Goal: Task Accomplishment & Management: Use online tool/utility

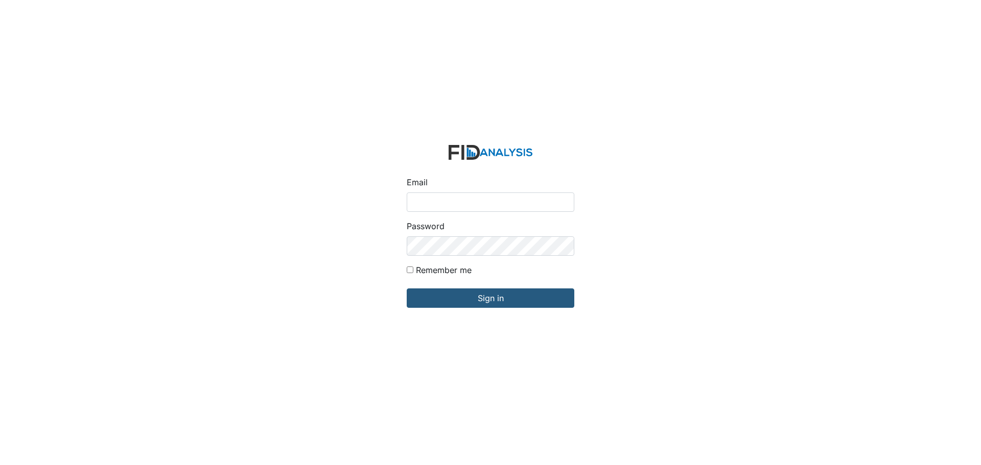
drag, startPoint x: 0, startPoint y: 0, endPoint x: 431, endPoint y: 196, distance: 473.8
click at [431, 196] on input "Email" at bounding box center [491, 202] width 168 height 19
type input "[EMAIL_ADDRESS][DOMAIN_NAME]"
click at [407, 289] on input "Sign in" at bounding box center [491, 298] width 168 height 19
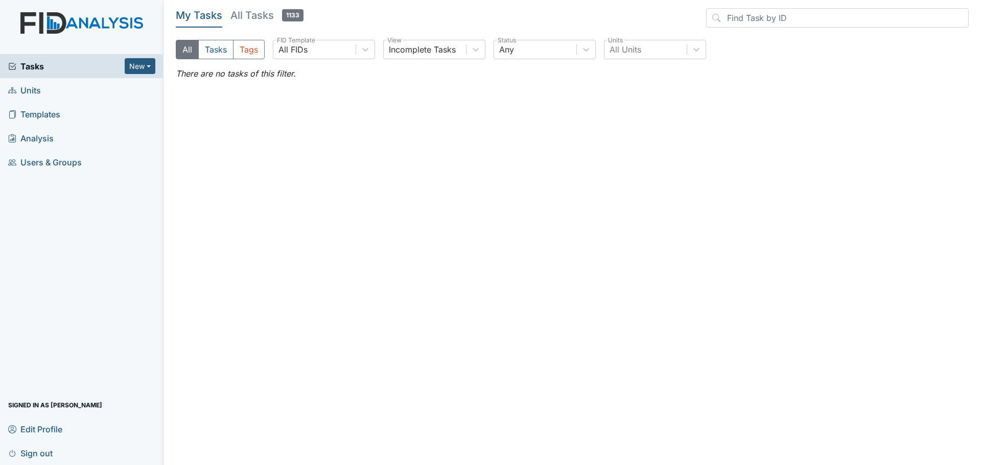
click at [21, 89] on span "Units" at bounding box center [24, 90] width 33 height 16
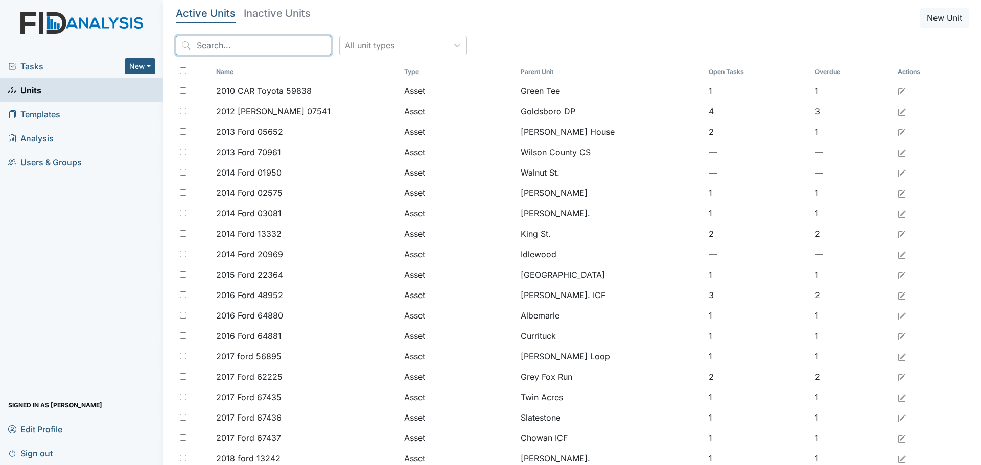
click at [232, 45] on input "search" at bounding box center [253, 45] width 155 height 19
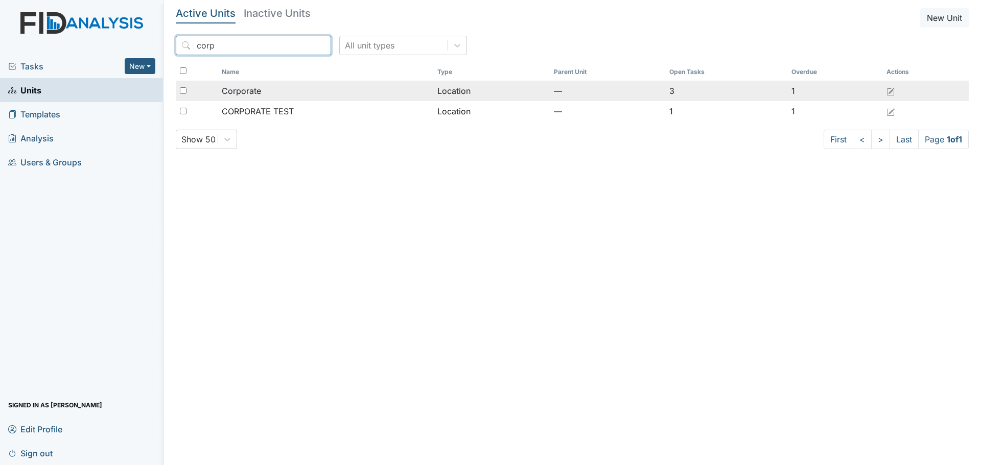
type input "corp"
click at [231, 86] on span "Corporate" at bounding box center [241, 91] width 39 height 12
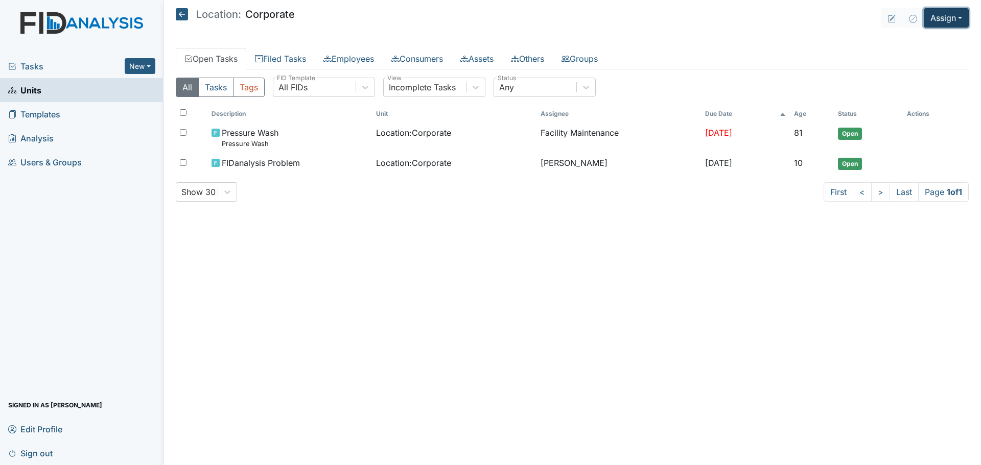
click at [946, 18] on button "Assign" at bounding box center [946, 17] width 45 height 19
click at [949, 57] on link "Assign Inspection" at bounding box center [922, 58] width 92 height 16
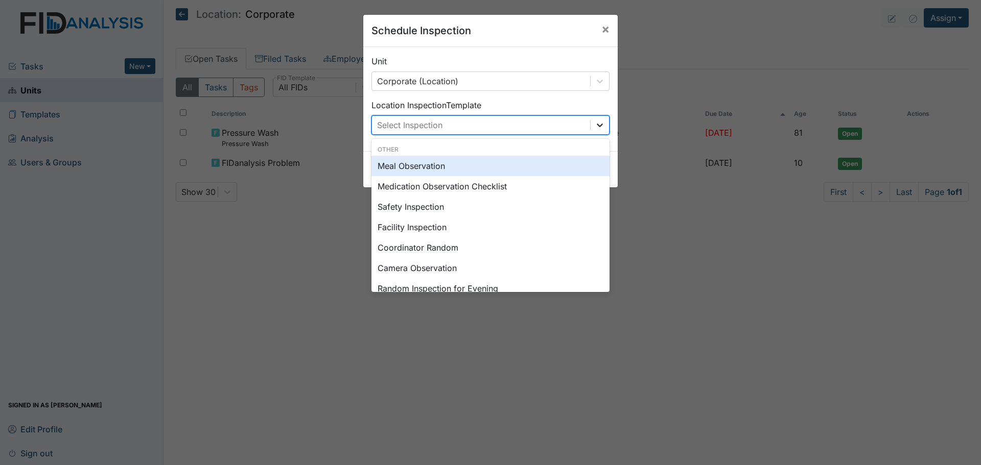
click at [591, 123] on div at bounding box center [600, 125] width 18 height 18
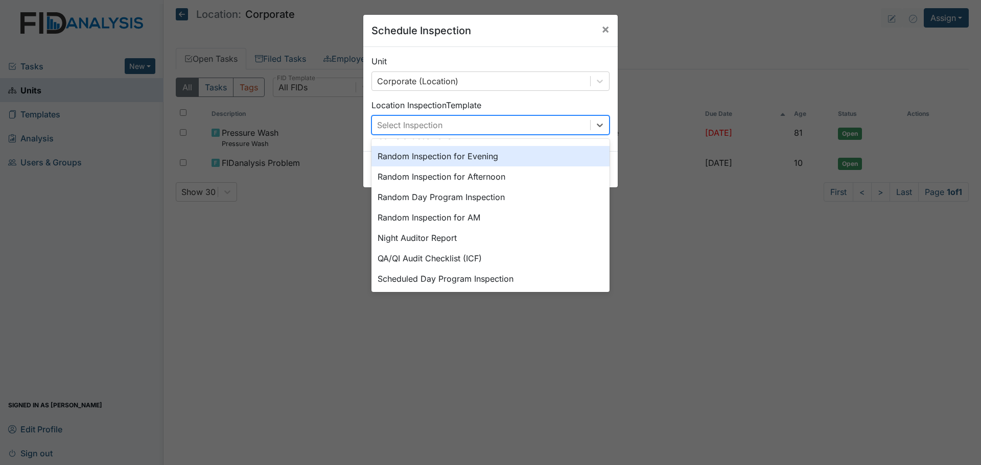
scroll to position [153, 0]
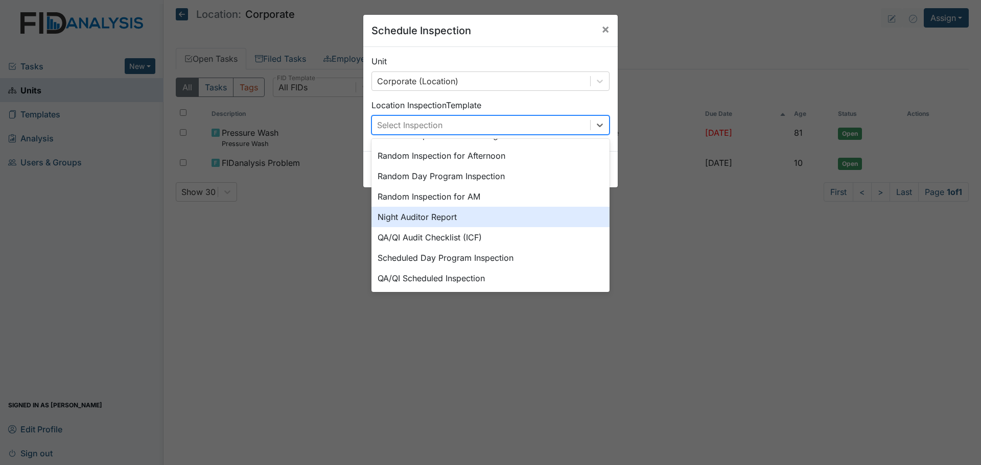
click at [478, 218] on div "Night Auditor Report" at bounding box center [490, 217] width 238 height 20
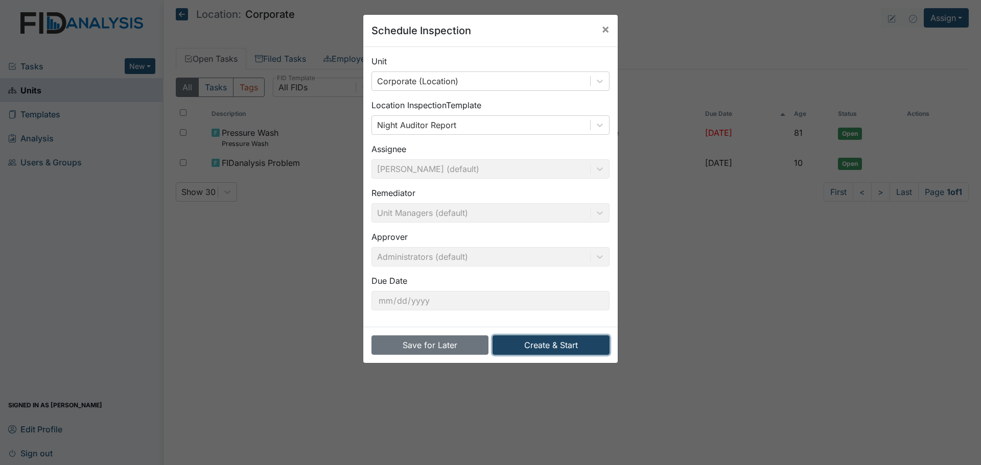
click at [538, 348] on button "Create & Start" at bounding box center [551, 345] width 117 height 19
